Goal: Use online tool/utility: Utilize a website feature to perform a specific function

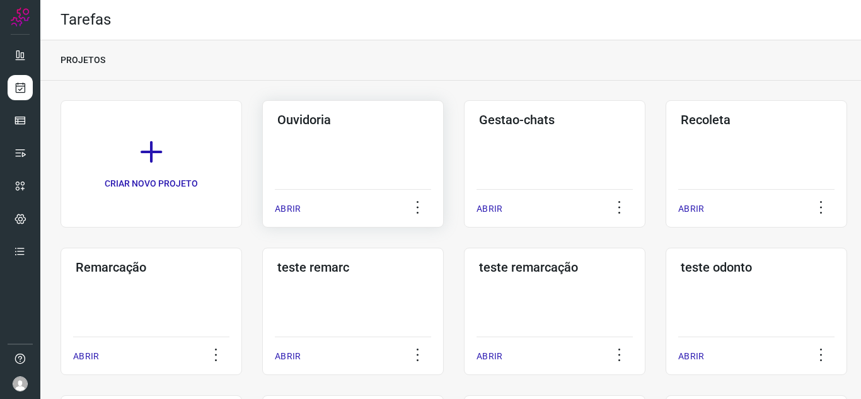
click at [295, 209] on p "ABRIR" at bounding box center [288, 208] width 26 height 13
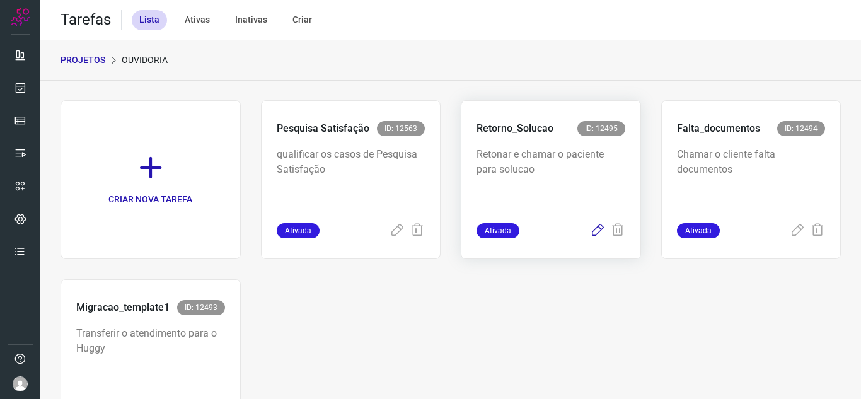
click at [590, 223] on icon at bounding box center [597, 230] width 15 height 15
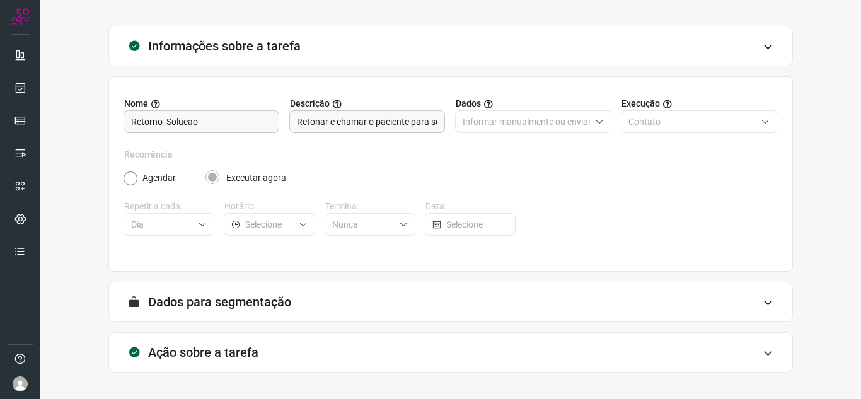
scroll to position [93, 0]
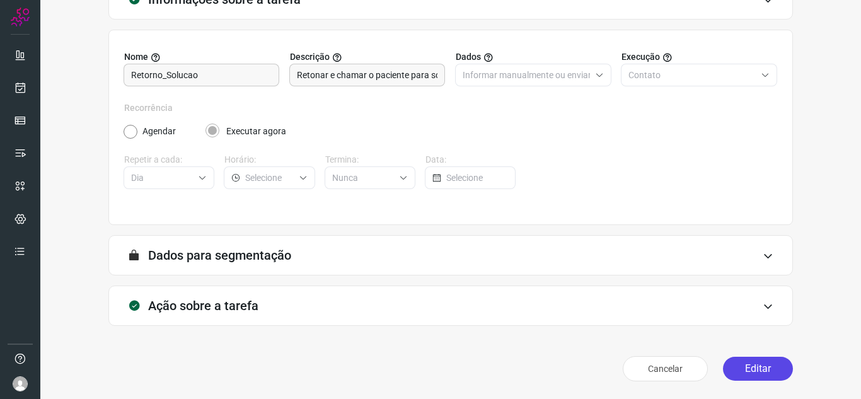
click at [735, 377] on button "Editar" at bounding box center [758, 369] width 70 height 24
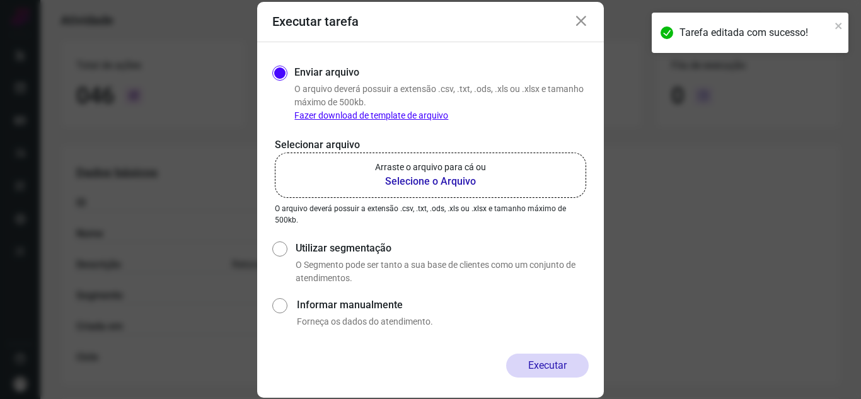
click at [421, 167] on p "Arraste o arquivo para cá ou" at bounding box center [430, 167] width 111 height 13
click at [0, 0] on input "Arraste o arquivo para cá ou Selecione o Arquivo" at bounding box center [0, 0] width 0 height 0
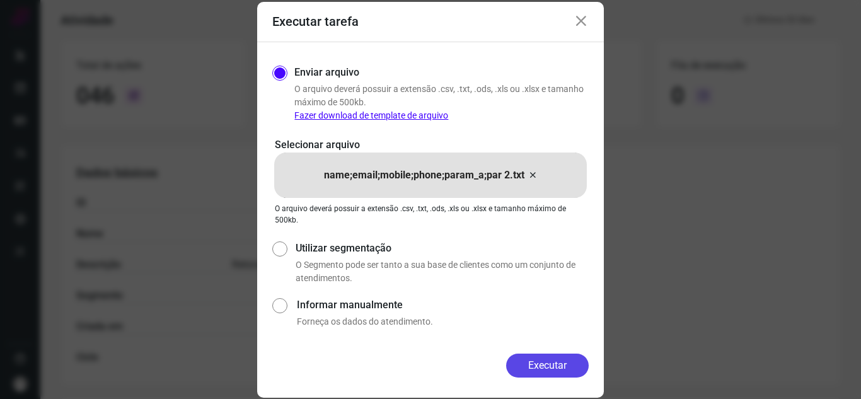
click at [570, 365] on button "Executar" at bounding box center [547, 365] width 83 height 24
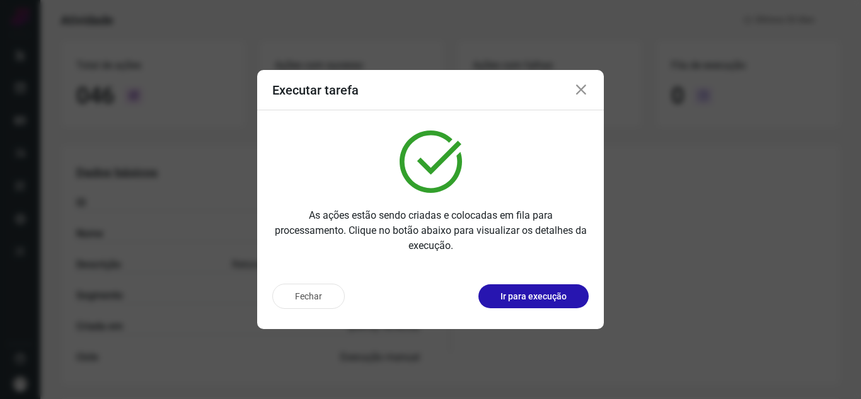
click at [554, 294] on p "Ir para execução" at bounding box center [533, 296] width 66 height 13
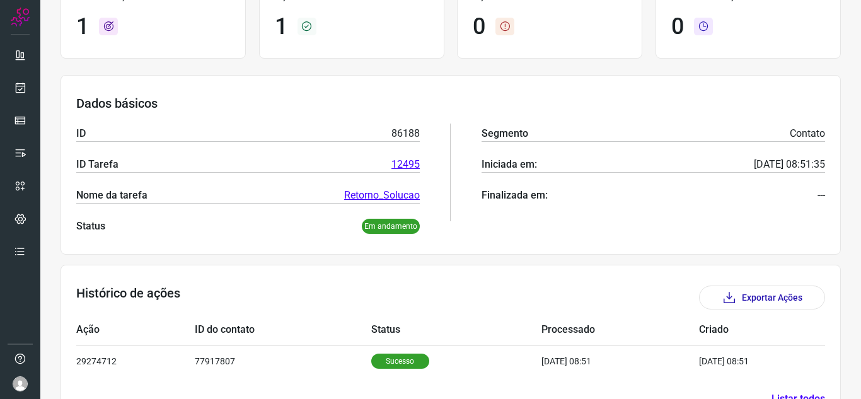
scroll to position [89, 0]
